Goal: Task Accomplishment & Management: Manage account settings

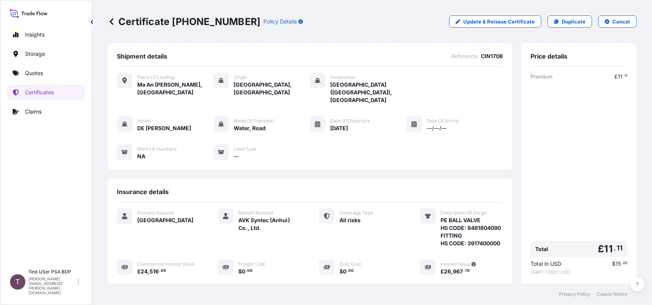
click at [85, 288] on div "T Test USer PSA BDP jennifer.ellis+bdp@wtwco.com" at bounding box center [46, 281] width 79 height 33
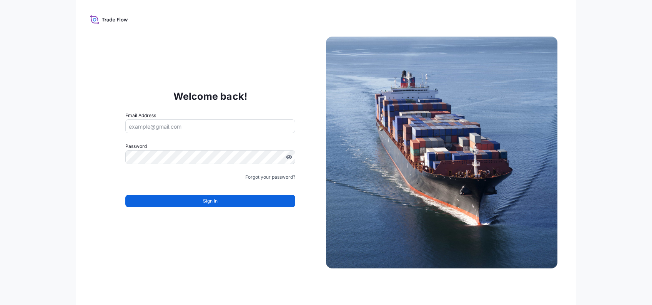
type input "[PERSON_NAME][EMAIL_ADDRESS][PERSON_NAME][DOMAIN_NAME]"
click at [166, 127] on input "[PERSON_NAME][EMAIL_ADDRESS][PERSON_NAME][DOMAIN_NAME]" at bounding box center [210, 126] width 170 height 14
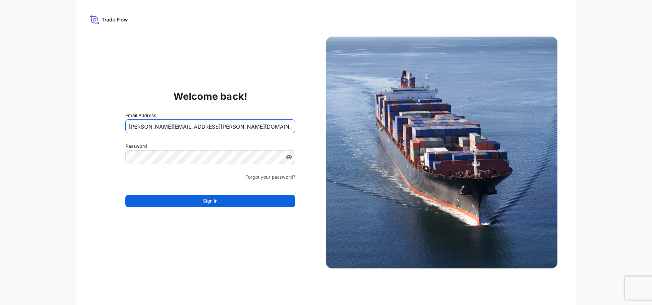
click at [166, 127] on input "[PERSON_NAME][EMAIL_ADDRESS][PERSON_NAME][DOMAIN_NAME]" at bounding box center [210, 126] width 170 height 14
click at [102, 185] on div "Welcome back! Email Address jennifer.ellis+bdp@wtwco.com Password Must include:…" at bounding box center [210, 152] width 231 height 158
click at [276, 175] on link "Forgot your password?" at bounding box center [270, 177] width 50 height 8
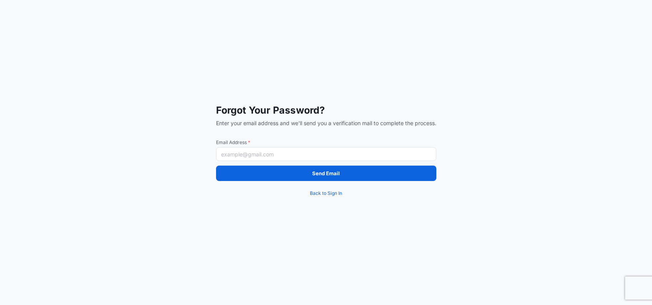
click at [268, 155] on input "Email Address *" at bounding box center [326, 154] width 220 height 14
paste input "[PERSON_NAME][EMAIL_ADDRESS][PERSON_NAME][DOMAIN_NAME]"
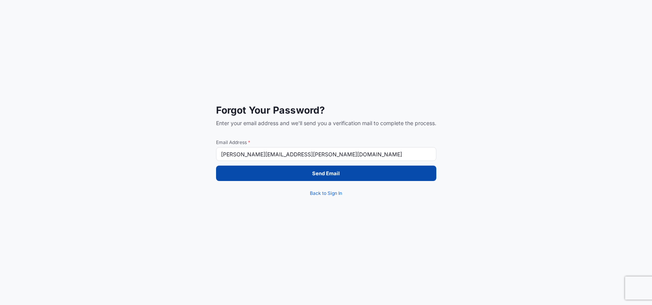
type input "[PERSON_NAME][EMAIL_ADDRESS][PERSON_NAME][DOMAIN_NAME]"
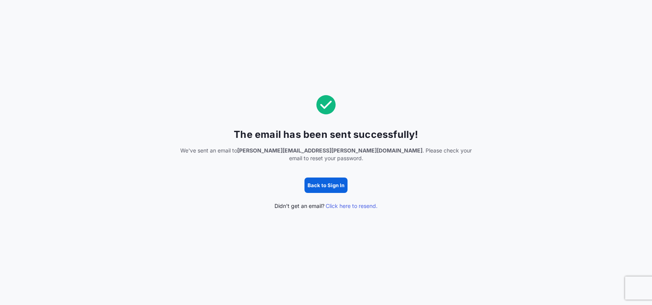
click at [115, 241] on div "The email has been sent successfully! We've sent an email to jennifer.ellis+alu…" at bounding box center [326, 152] width 652 height 305
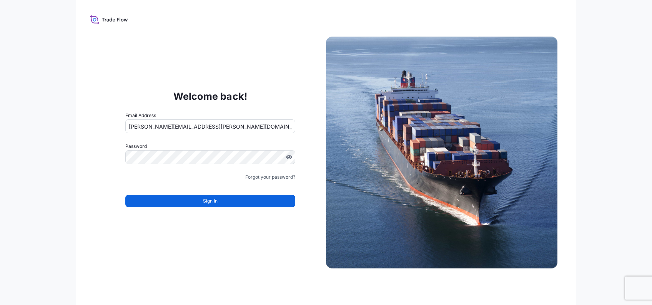
click at [166, 128] on input "[PERSON_NAME][EMAIL_ADDRESS][PERSON_NAME][DOMAIN_NAME]" at bounding box center [210, 126] width 170 height 14
click at [173, 129] on input "[PERSON_NAME][EMAIL_ADDRESS][PERSON_NAME][DOMAIN_NAME]" at bounding box center [210, 126] width 170 height 14
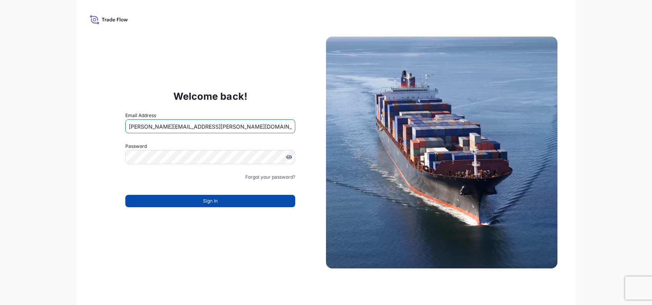
type input "[PERSON_NAME][EMAIL_ADDRESS][PERSON_NAME][DOMAIN_NAME]"
click at [206, 206] on button "Sign In" at bounding box center [210, 201] width 170 height 12
